Goal: Task Accomplishment & Management: Complete application form

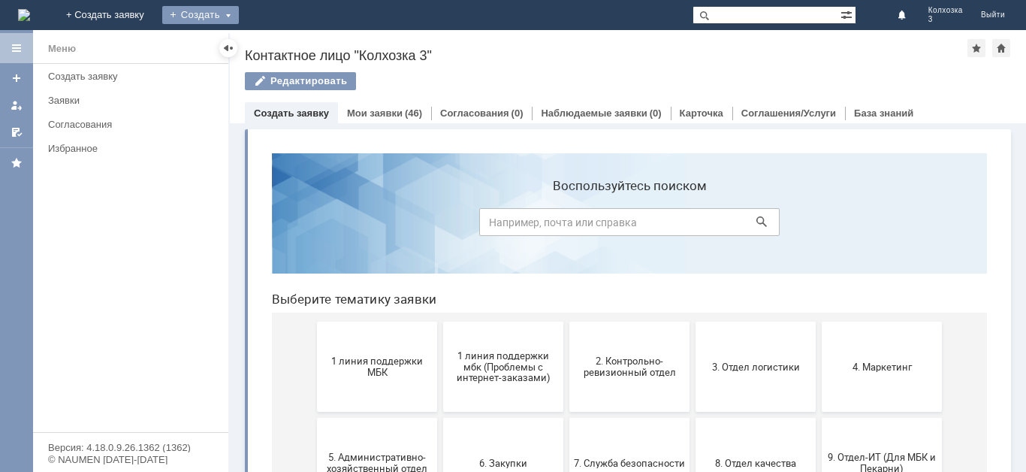
click at [239, 17] on div "Создать" at bounding box center [200, 15] width 77 height 18
click at [280, 39] on link "Заявка" at bounding box center [222, 45] width 114 height 18
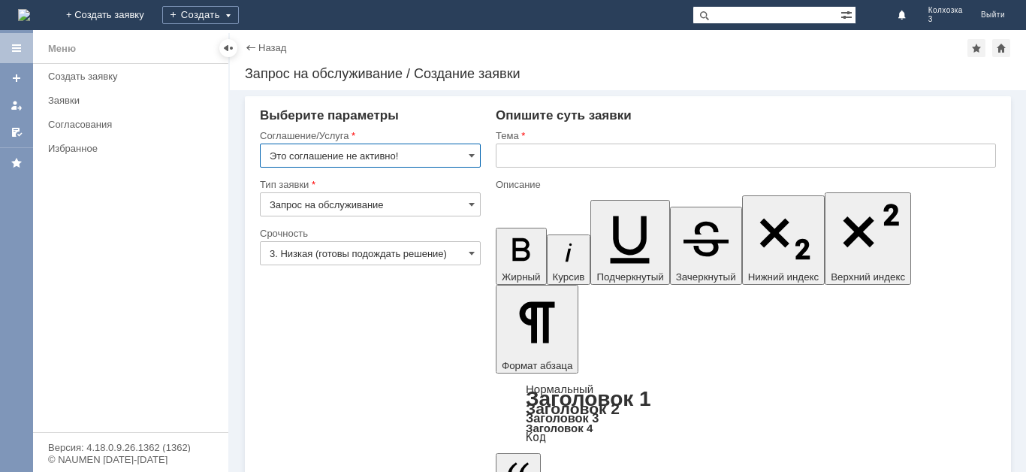
click at [464, 156] on input "Это соглашение не активно!" at bounding box center [370, 156] width 221 height 24
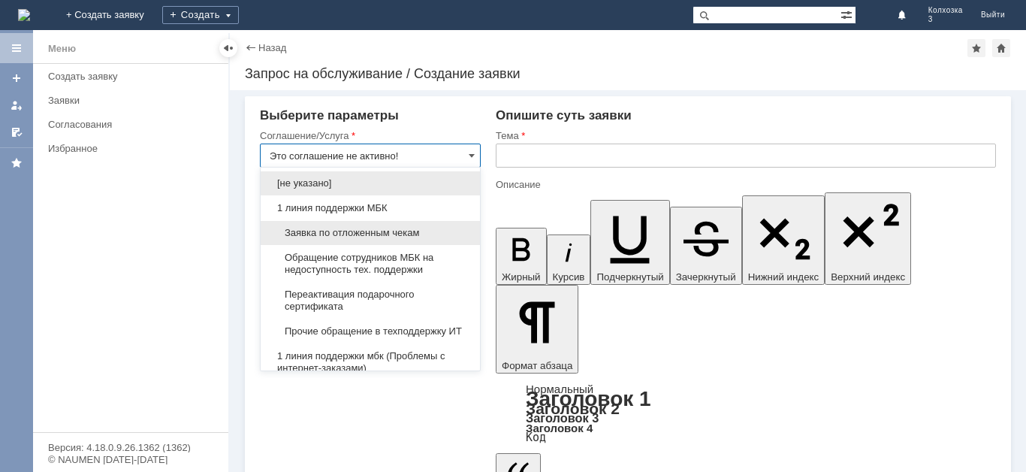
click at [357, 232] on span "Заявка по отложенным чекам" at bounding box center [370, 233] width 201 height 12
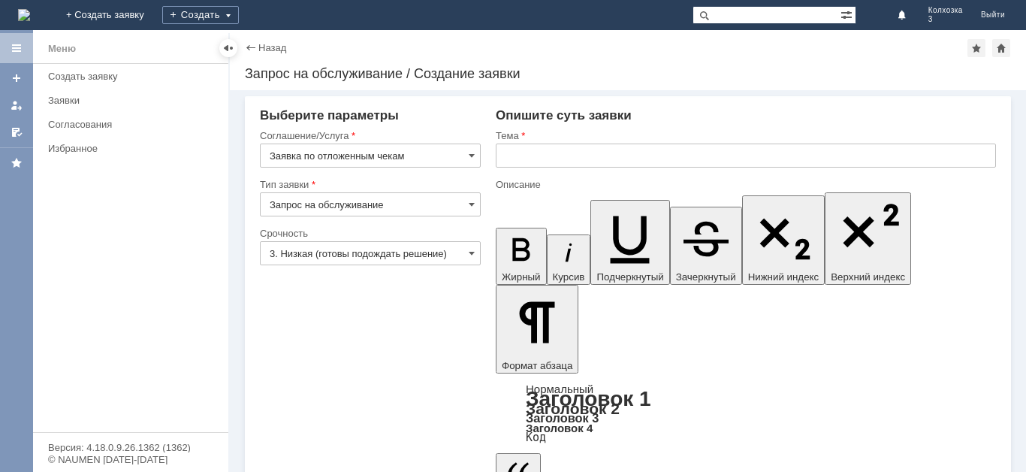
type input "Заявка по отложенным чекам"
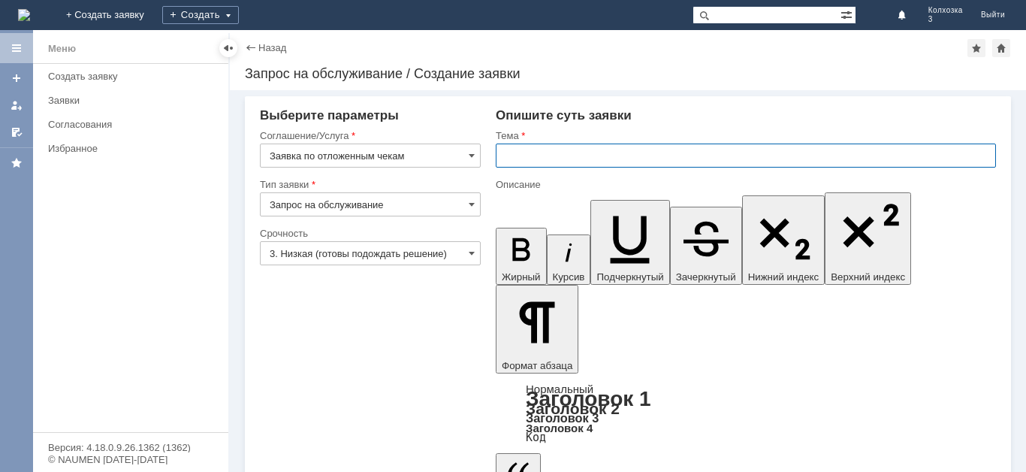
click at [513, 153] on input "text" at bounding box center [746, 156] width 500 height 24
type input "ОЧ"
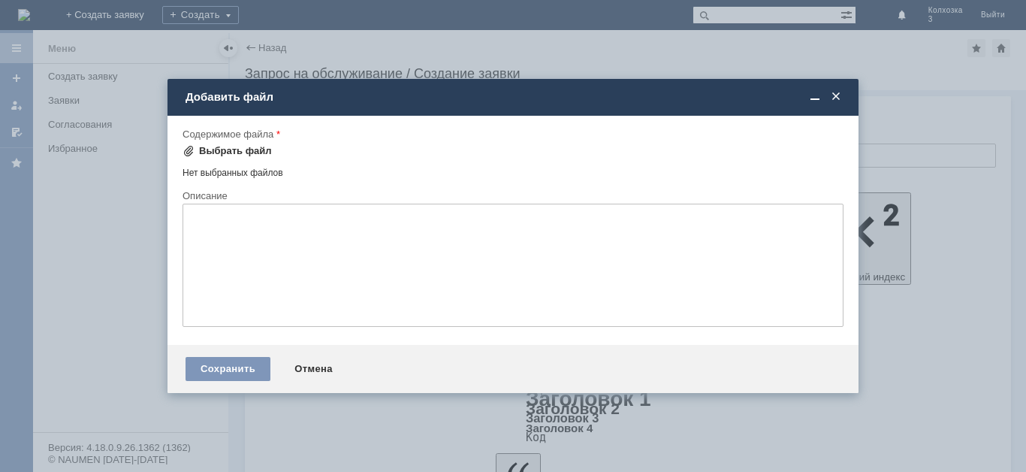
click at [228, 154] on div "Выбрать файл" at bounding box center [235, 151] width 73 height 12
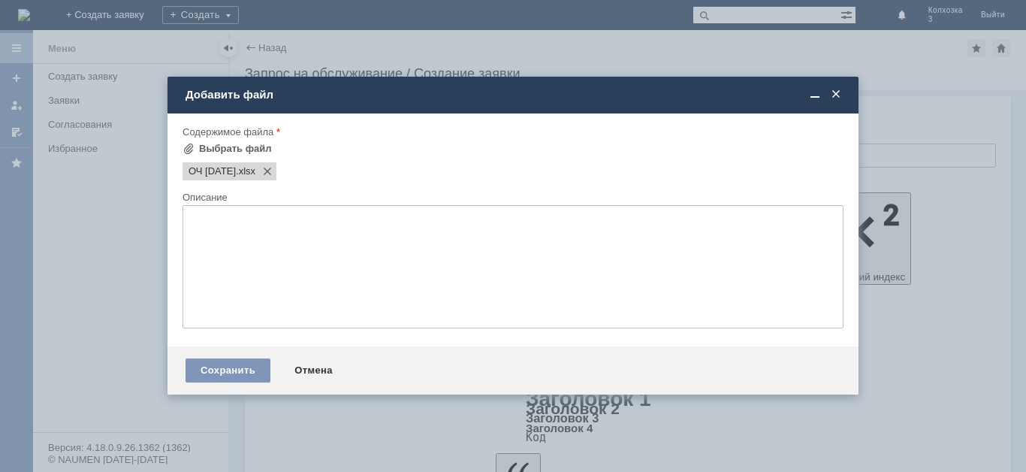
click at [632, 384] on div "Сохранить Отмена" at bounding box center [513, 370] width 691 height 48
click at [432, 266] on textarea at bounding box center [513, 266] width 661 height 123
click at [191, 379] on div "Сохранить" at bounding box center [228, 370] width 85 height 24
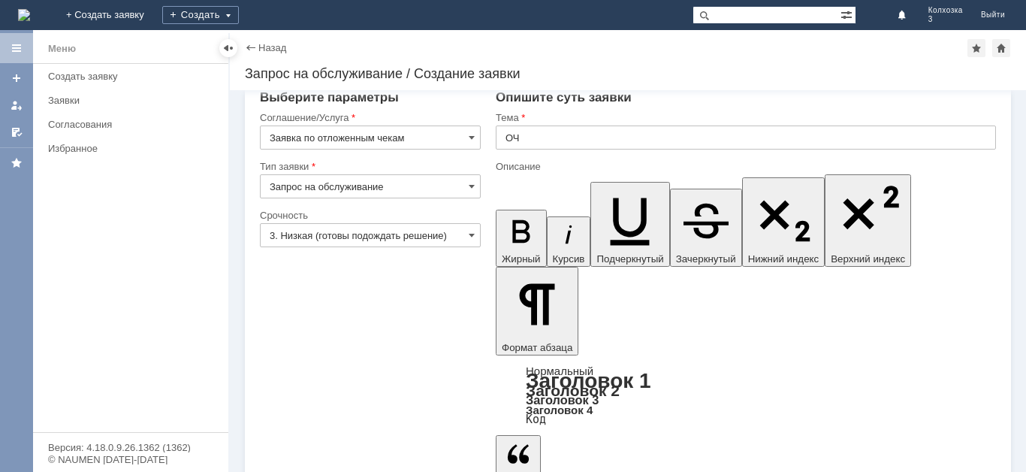
scroll to position [23, 0]
